Goal: Task Accomplishment & Management: Use online tool/utility

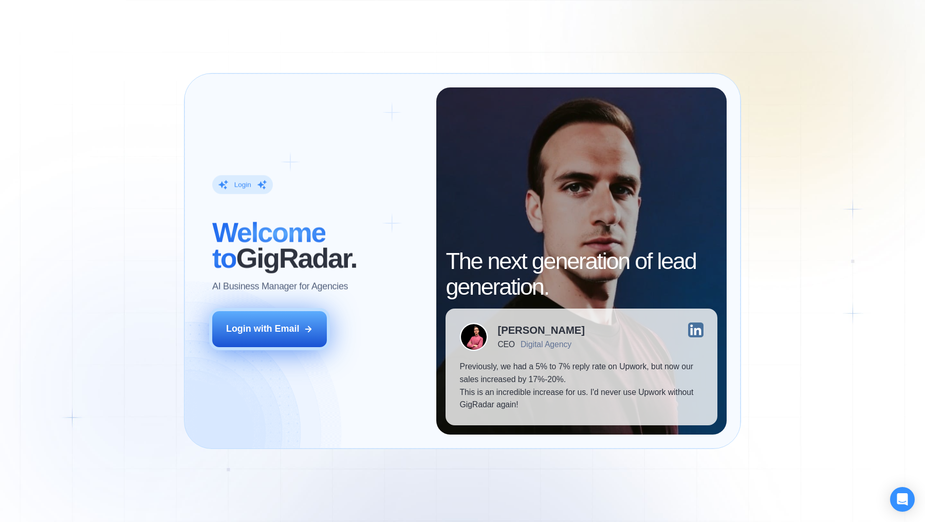
click at [300, 341] on button "Login with Email" at bounding box center [269, 329] width 115 height 36
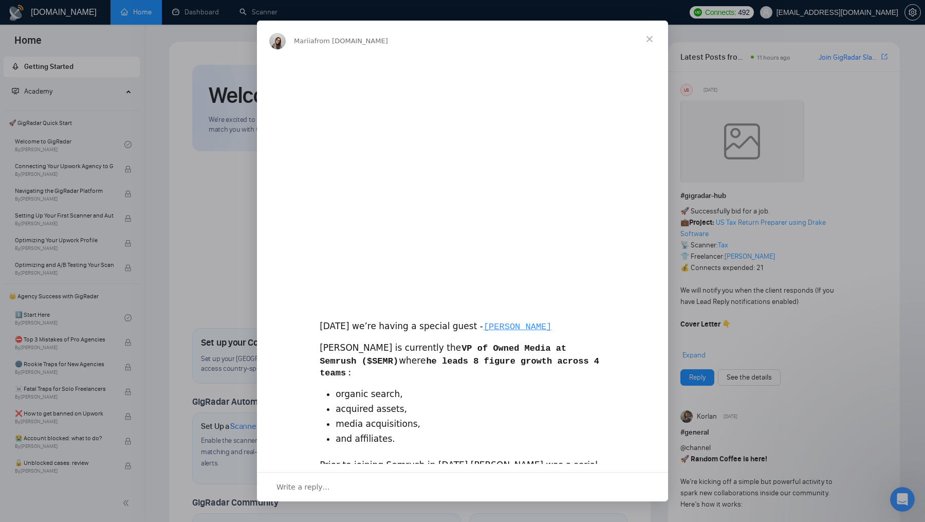
click at [248, 17] on div "Intercom messenger" at bounding box center [462, 261] width 925 height 522
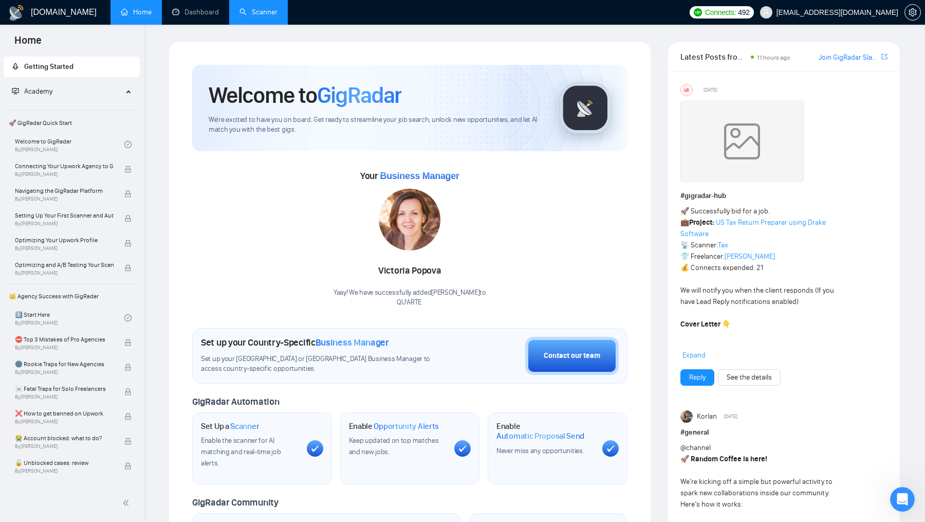
click at [268, 13] on link "Scanner" at bounding box center [258, 12] width 38 height 9
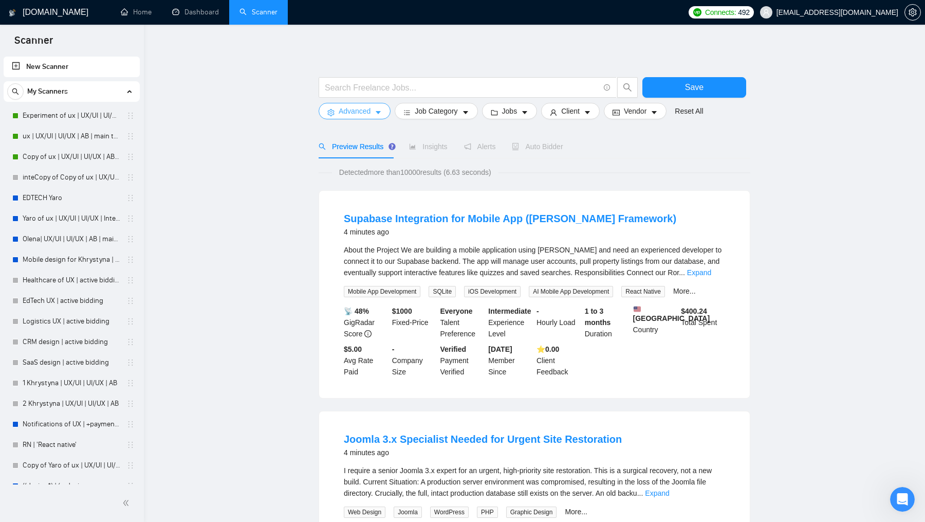
click at [369, 108] on span "Advanced" at bounding box center [355, 110] width 32 height 11
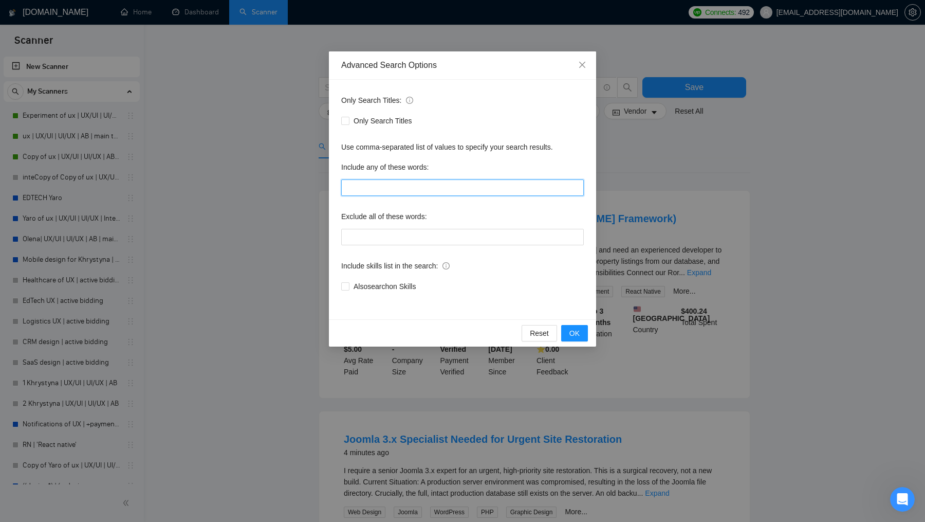
click at [429, 184] on input "text" at bounding box center [462, 187] width 243 height 16
drag, startPoint x: 382, startPoint y: 185, endPoint x: 509, endPoint y: 190, distance: 126.5
click at [509, 190] on input "Snowflake 'data engineering" at bounding box center [462, 187] width 243 height 16
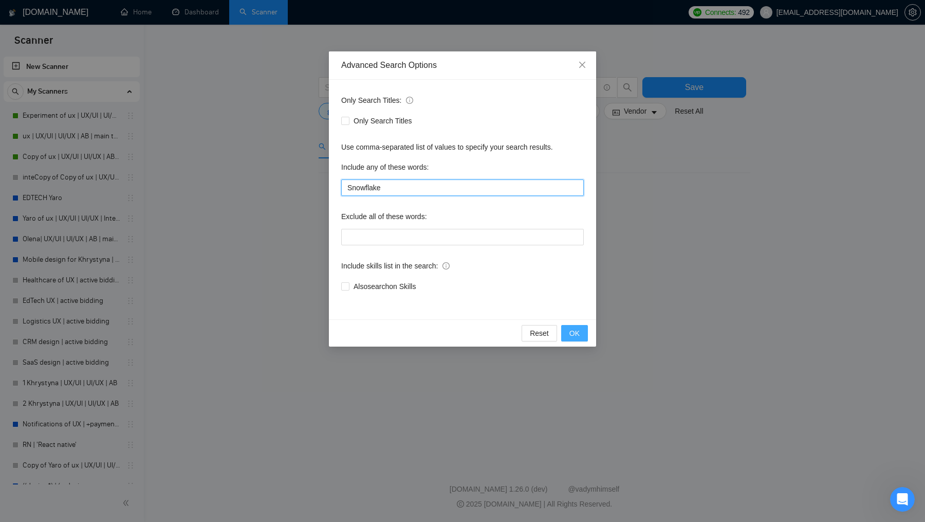
type input "Snowflake"
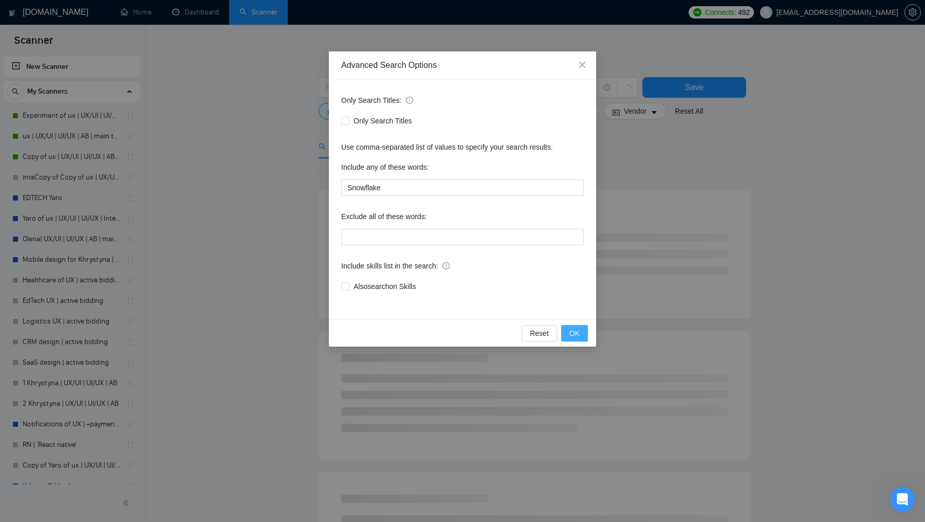
click at [583, 335] on button "OK" at bounding box center [574, 333] width 27 height 16
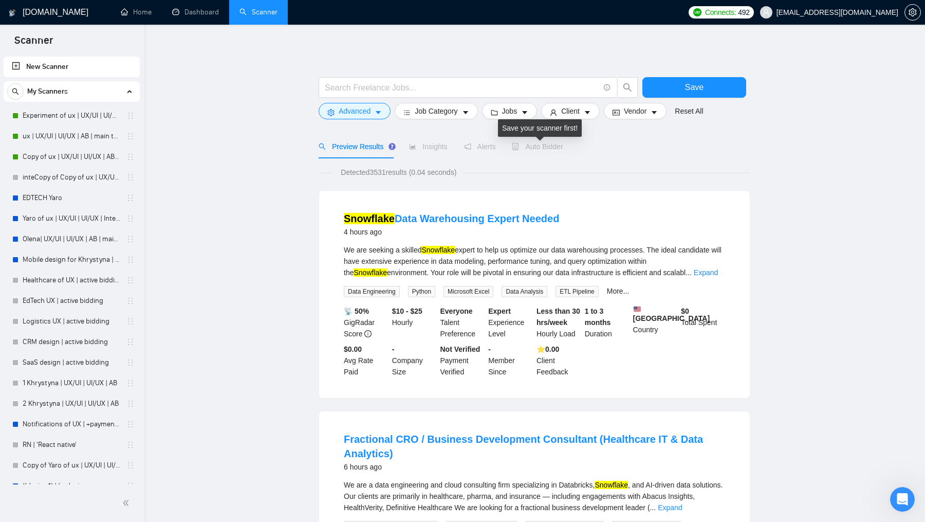
click at [545, 145] on span "Auto Bidder" at bounding box center [537, 146] width 51 height 8
click at [472, 87] on input "text" at bounding box center [462, 87] width 274 height 13
click at [376, 114] on icon "caret-down" at bounding box center [378, 112] width 7 height 7
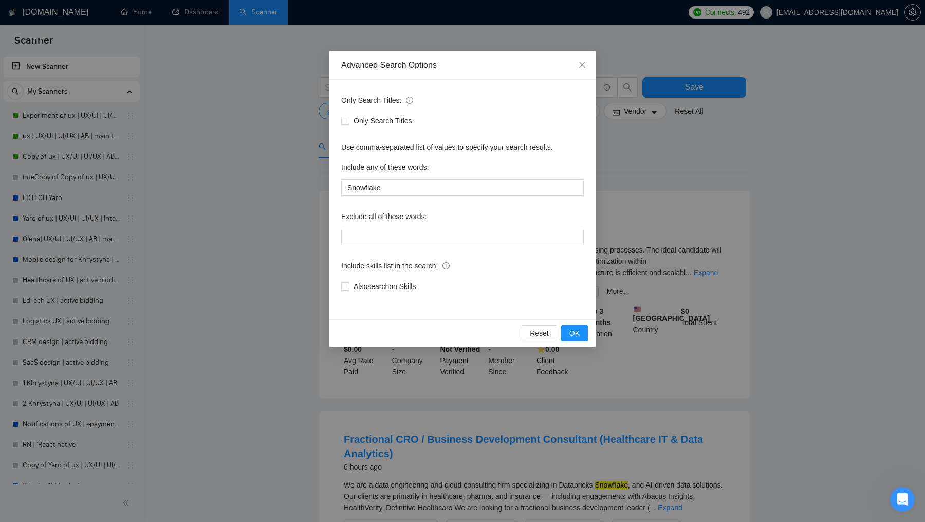
click at [262, 186] on div "Advanced Search Options Only Search Titles: Only Search Titles Use comma-separa…" at bounding box center [462, 261] width 925 height 522
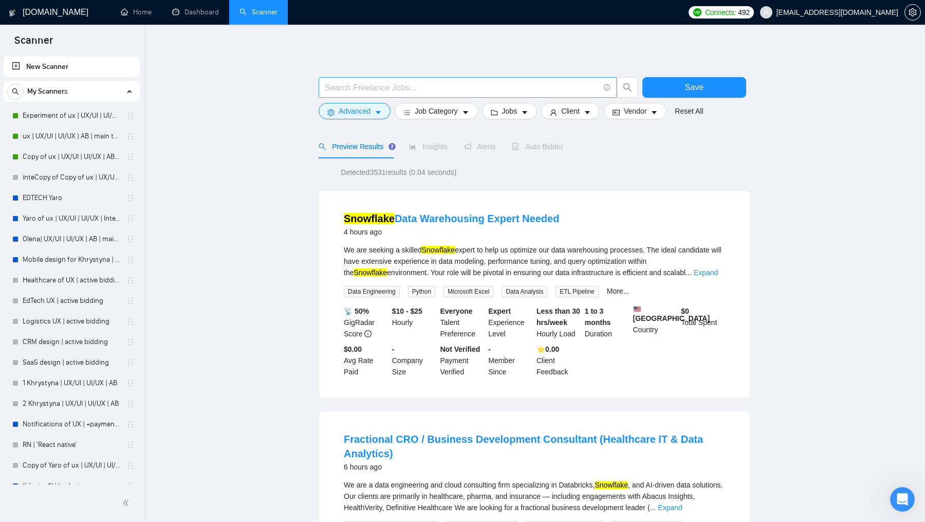
click at [377, 88] on input "text" at bounding box center [462, 87] width 274 height 13
type input "snowflake"
click at [685, 76] on div at bounding box center [535, 72] width 432 height 10
click at [685, 85] on span "Save" at bounding box center [694, 87] width 19 height 13
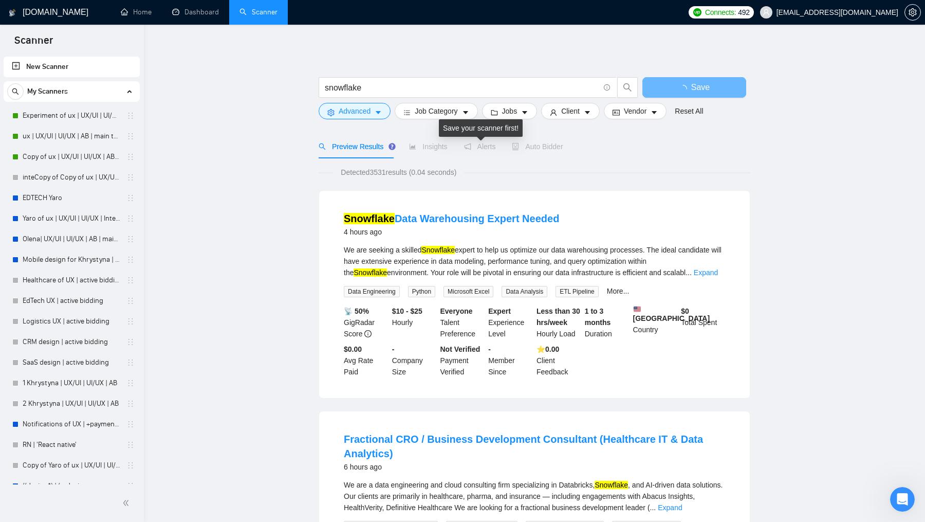
click at [475, 144] on span "Alerts" at bounding box center [480, 146] width 32 height 8
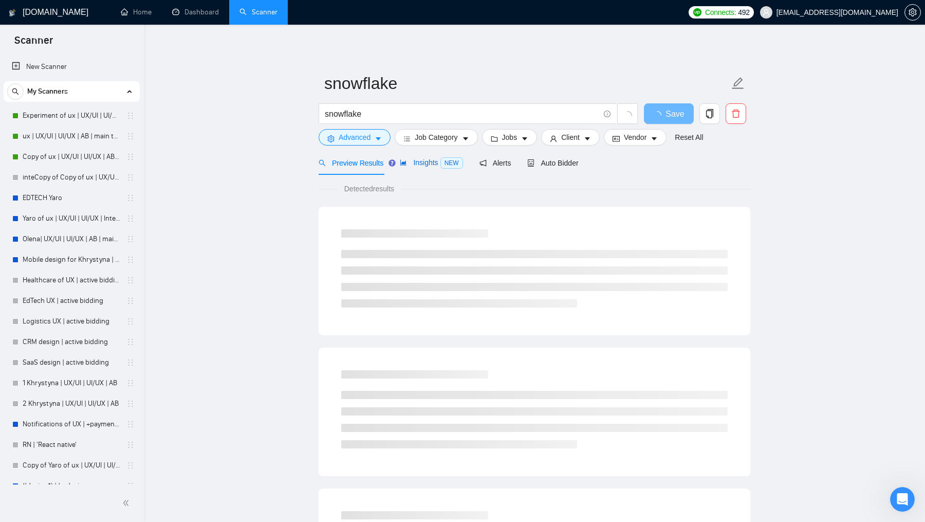
click at [420, 159] on span "Insights NEW" at bounding box center [431, 162] width 63 height 8
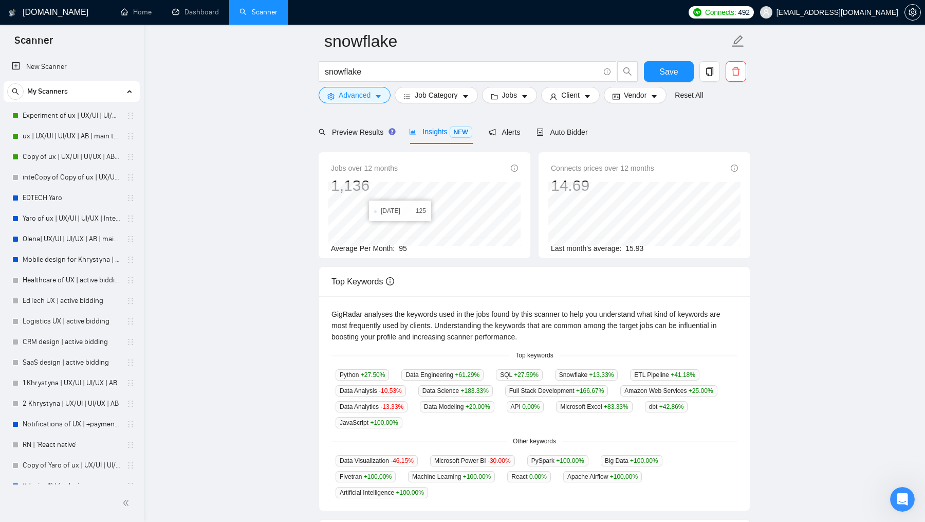
scroll to position [12, 0]
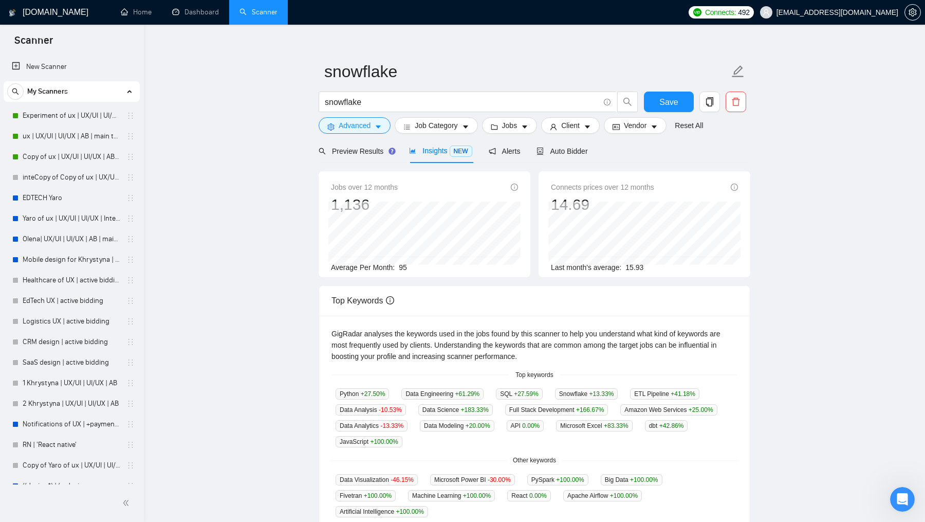
click at [592, 154] on div "Preview Results Insights NEW Alerts Auto Bidder" at bounding box center [535, 151] width 432 height 24
click at [578, 152] on span "Auto Bidder" at bounding box center [562, 151] width 51 height 8
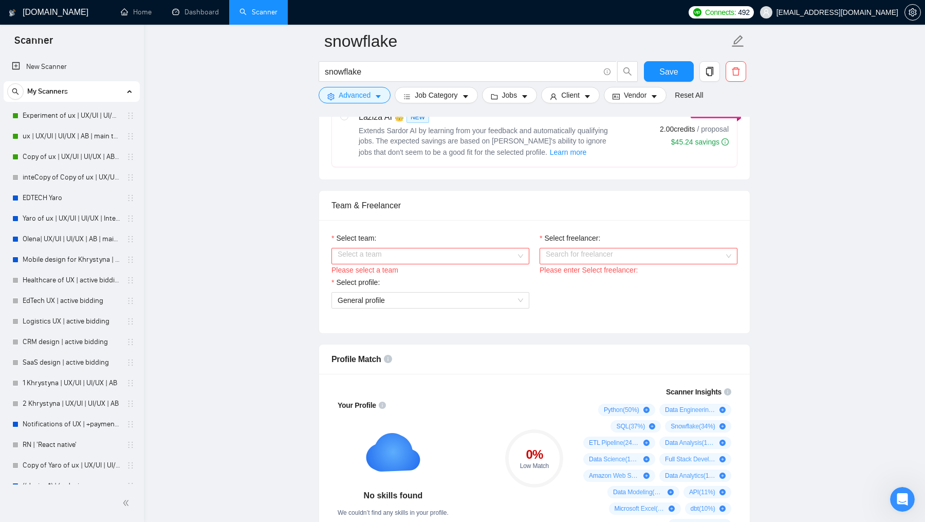
scroll to position [443, 0]
click at [486, 269] on div "Please select a team" at bounding box center [430, 268] width 198 height 11
click at [486, 257] on input "Select team:" at bounding box center [427, 254] width 178 height 15
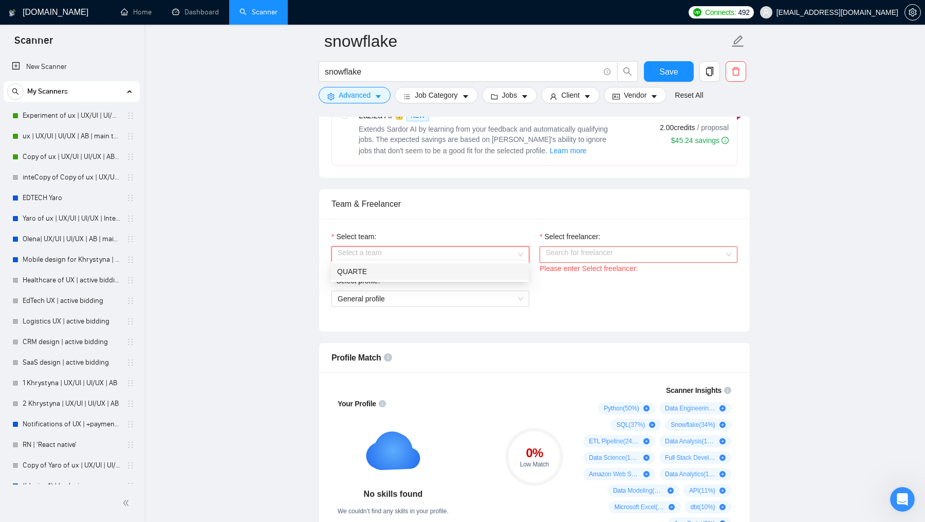
click at [474, 267] on div "QUARTE" at bounding box center [430, 271] width 186 height 11
click at [582, 254] on input "Select freelancer:" at bounding box center [635, 254] width 178 height 15
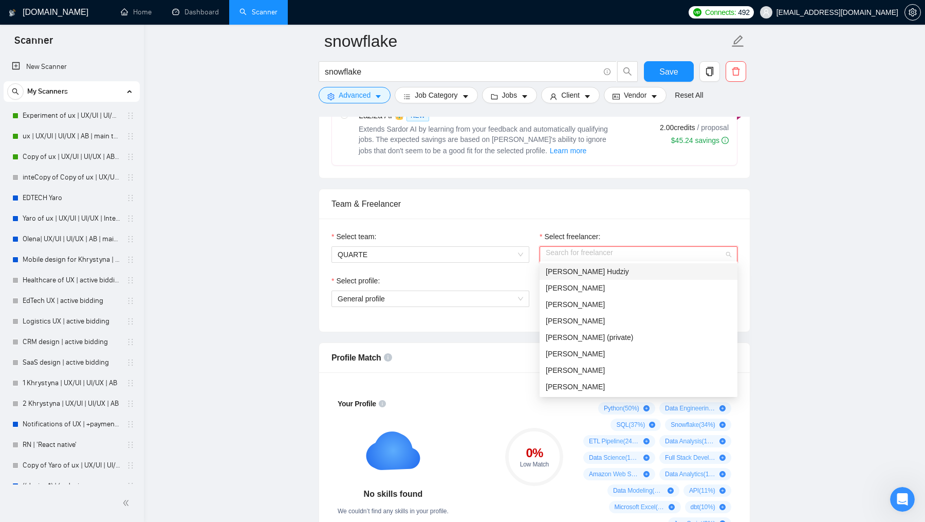
click at [595, 274] on div "Orest Hudziy" at bounding box center [639, 271] width 186 height 11
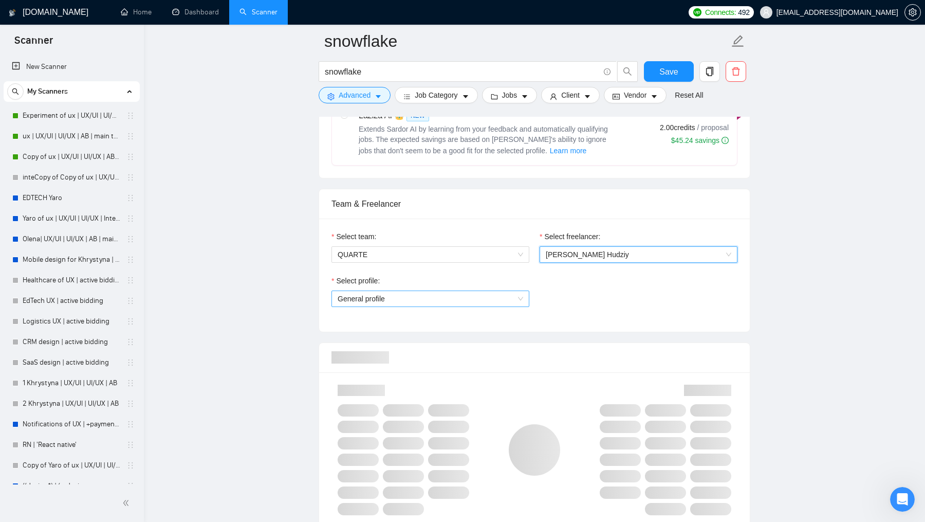
click at [469, 297] on span "General profile" at bounding box center [431, 298] width 186 height 15
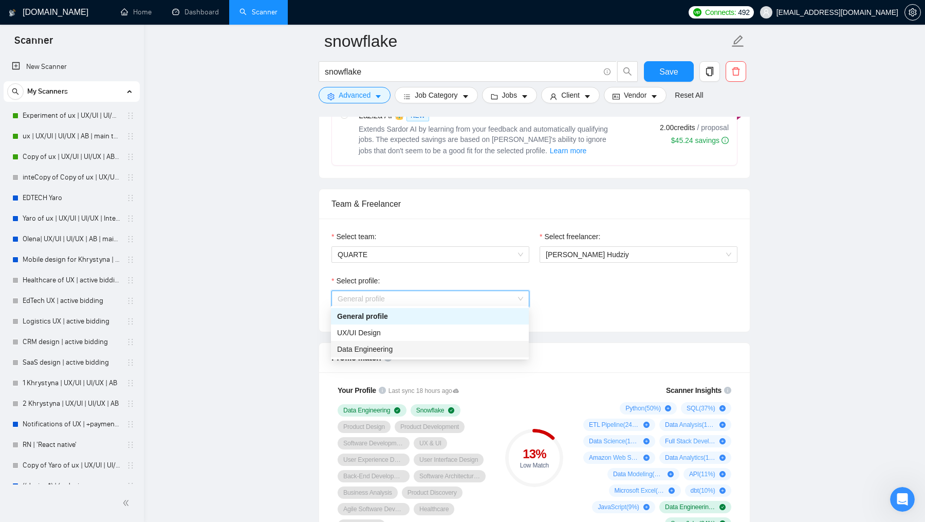
click at [442, 349] on div "Data Engineering" at bounding box center [430, 348] width 186 height 11
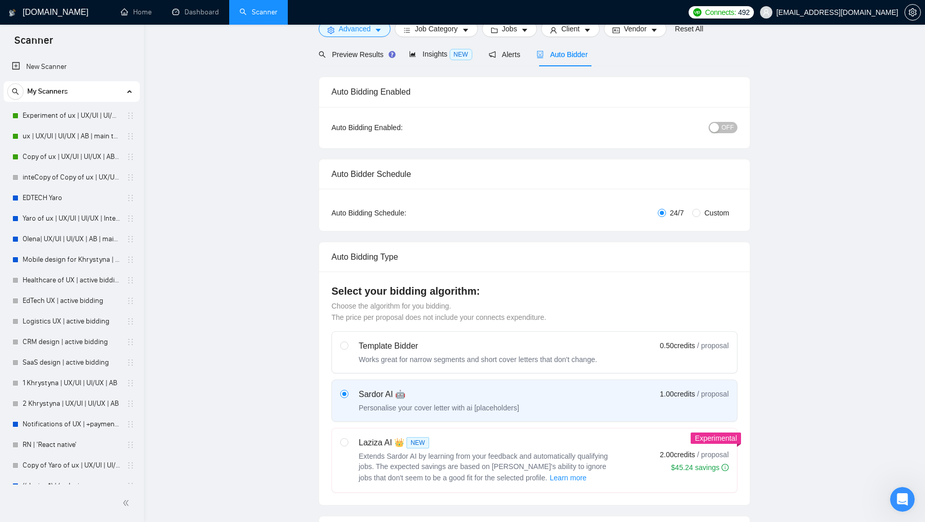
scroll to position [0, 0]
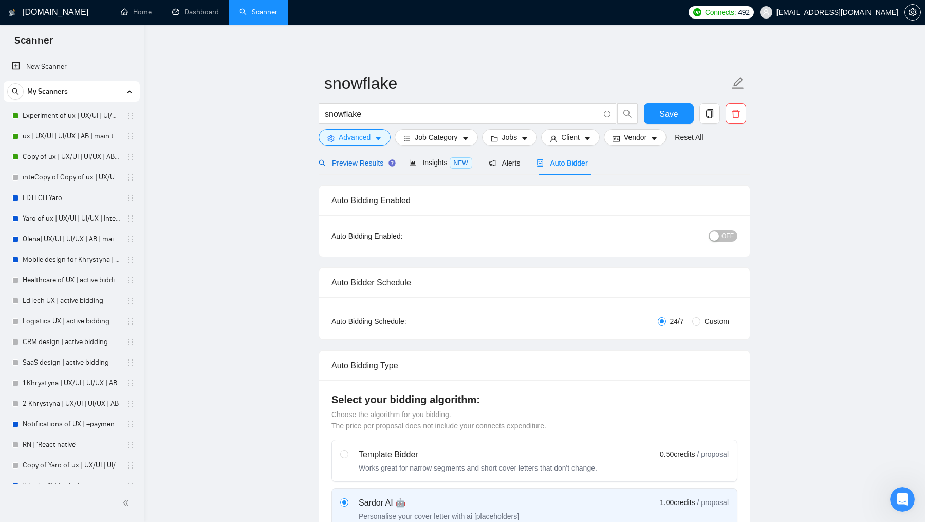
click at [356, 161] on span "Preview Results" at bounding box center [356, 163] width 74 height 8
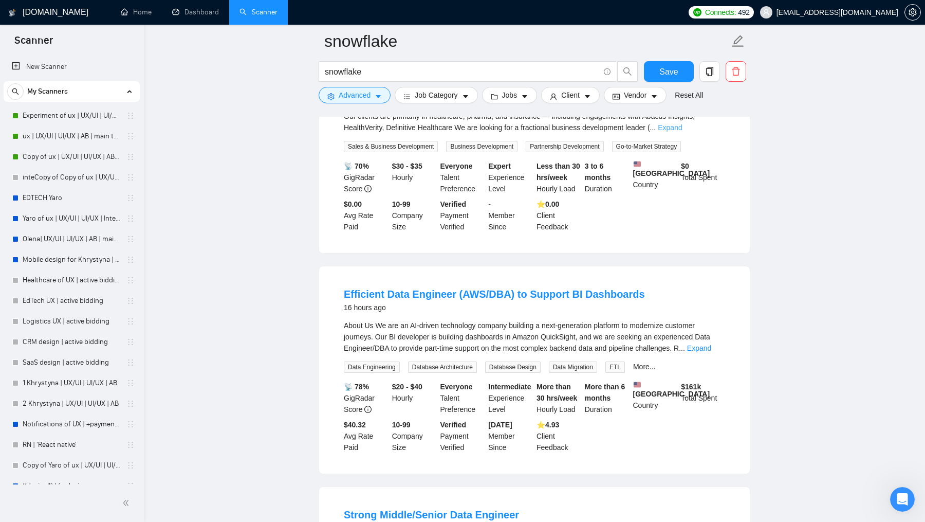
scroll to position [499, 0]
